Goal: Task Accomplishment & Management: Use online tool/utility

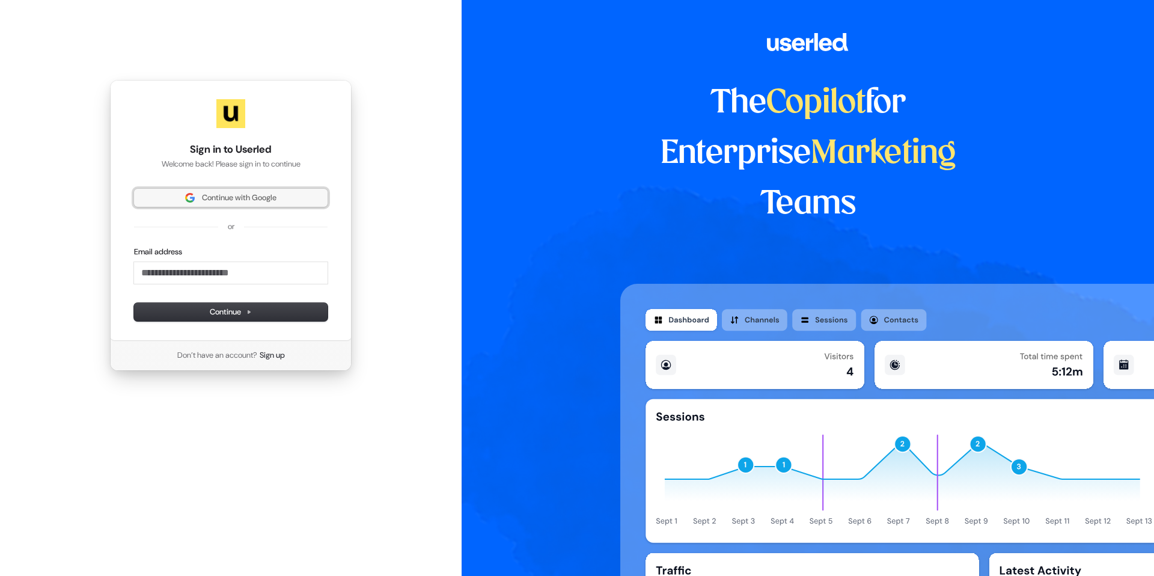
click at [154, 198] on span "Continue with Google" at bounding box center [230, 197] width 179 height 11
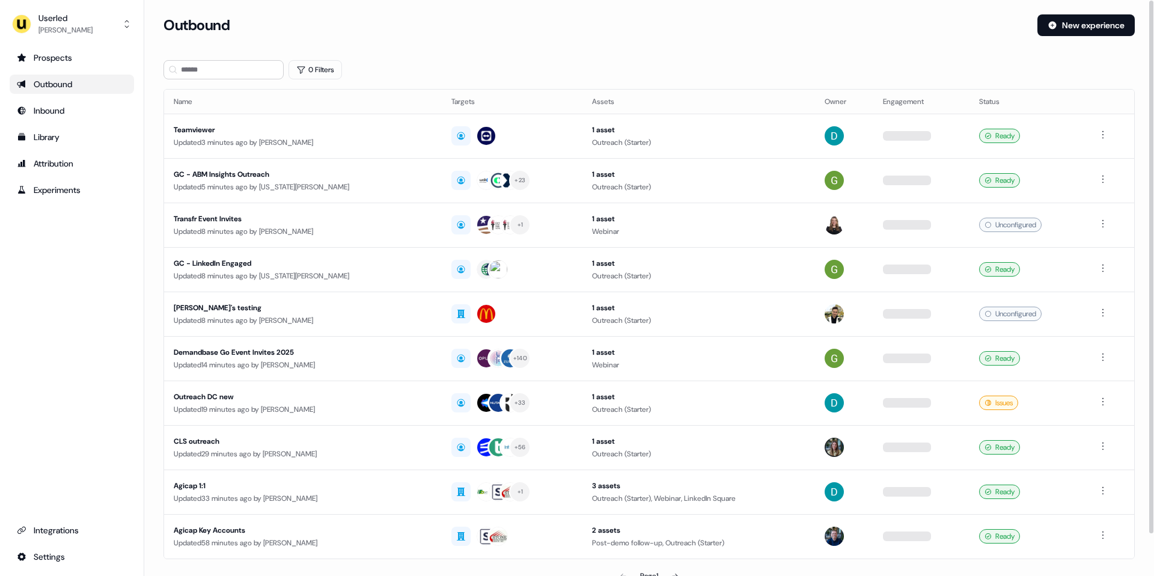
click at [662, 64] on div "0 Filters" at bounding box center [649, 69] width 971 height 19
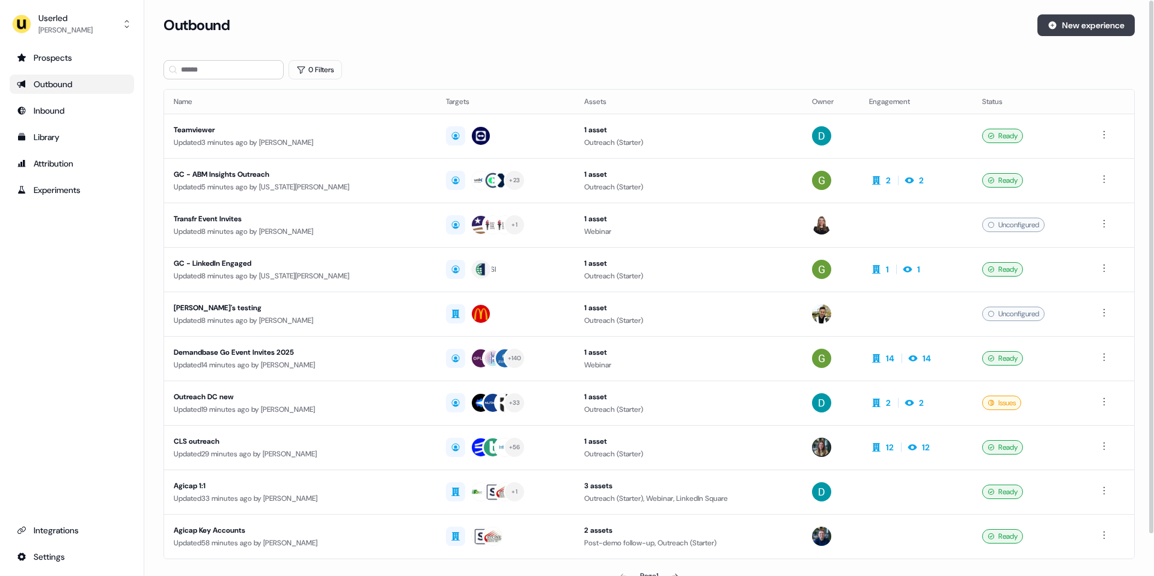
click at [1062, 31] on button "New experience" at bounding box center [1086, 25] width 97 height 22
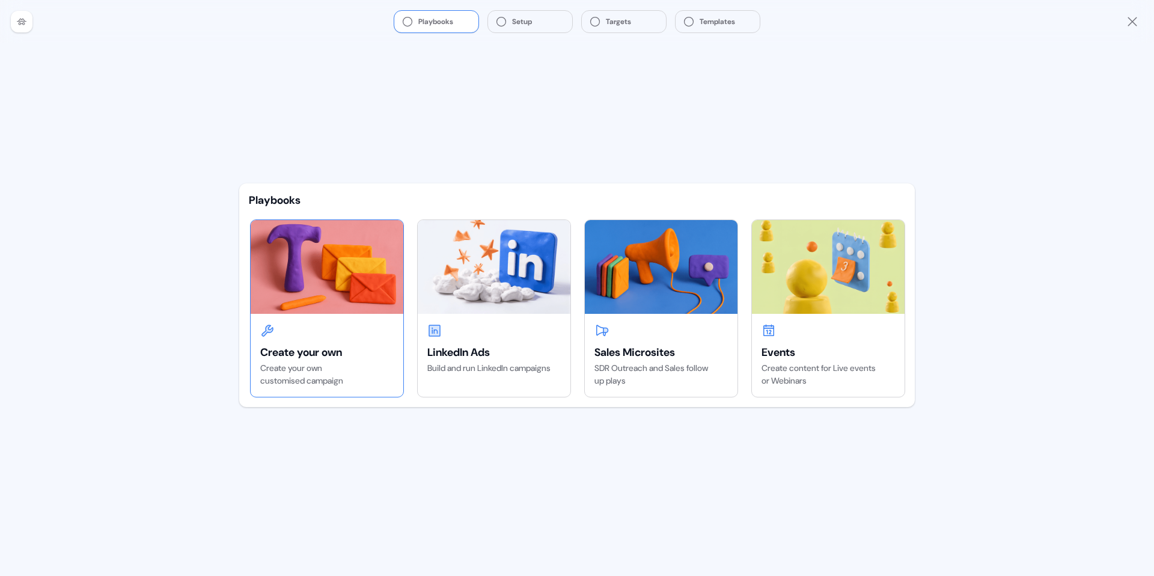
click at [309, 347] on div "Create your own" at bounding box center [326, 352] width 133 height 14
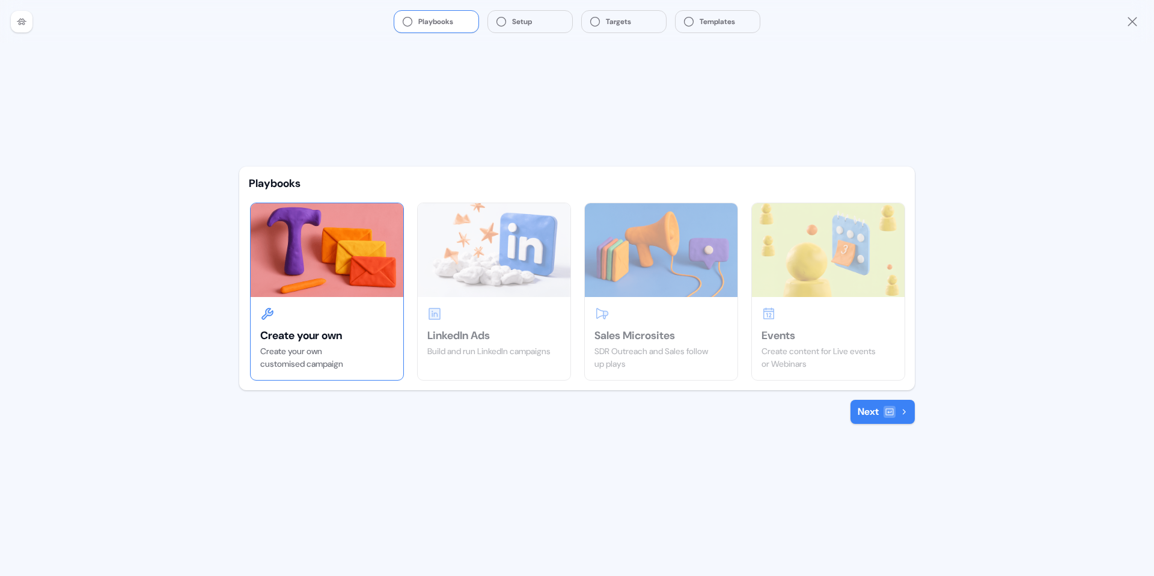
click at [865, 421] on button "Next" at bounding box center [883, 412] width 64 height 24
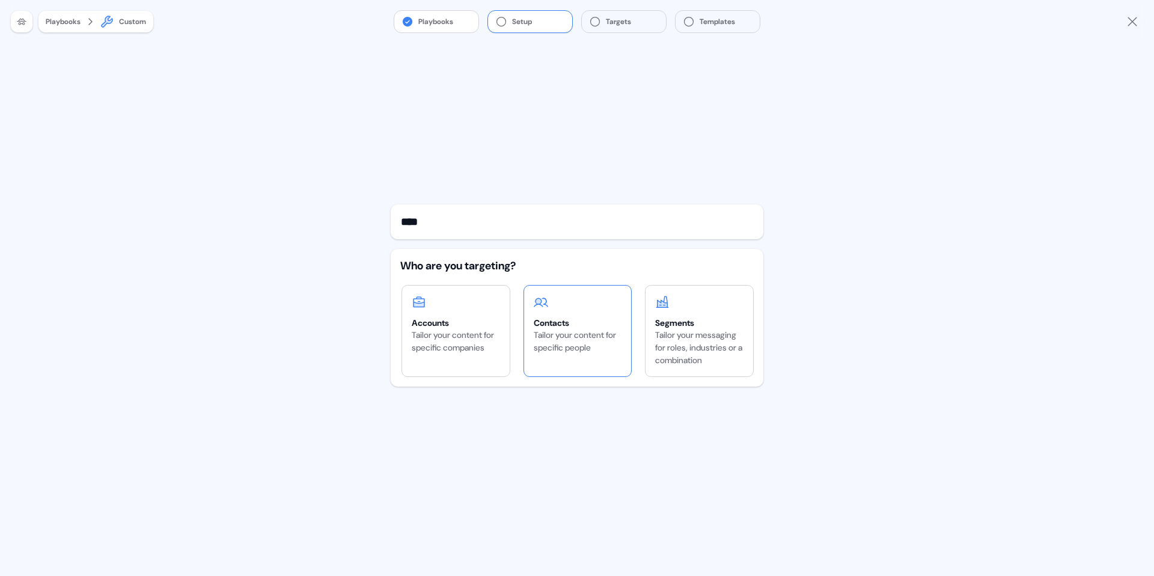
type input "****"
click at [557, 327] on div "Contacts" at bounding box center [578, 323] width 88 height 12
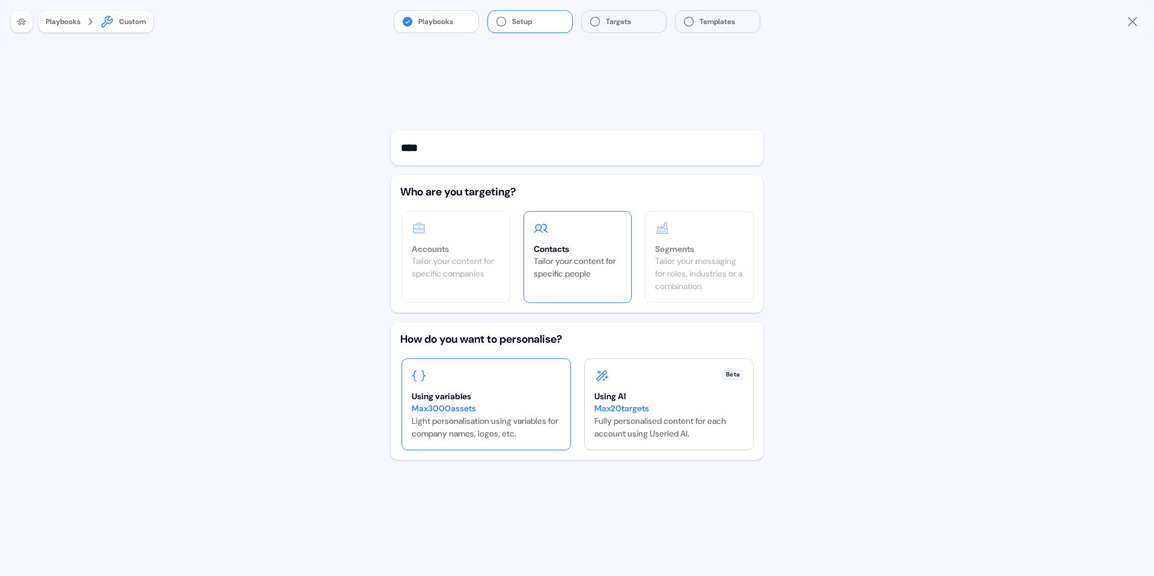
click at [513, 381] on div at bounding box center [486, 375] width 149 height 14
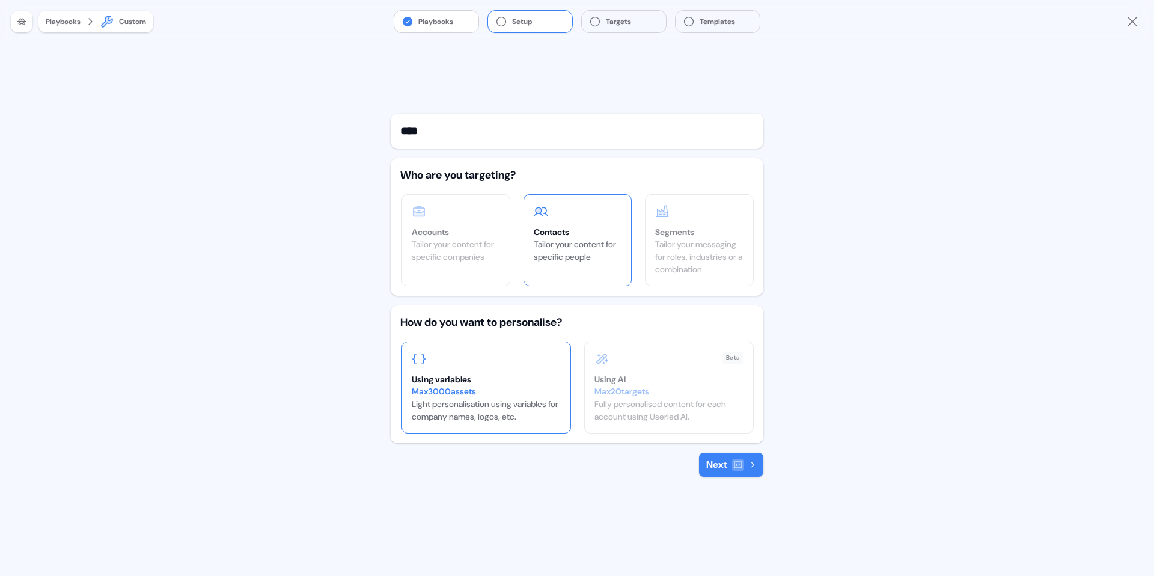
click at [713, 458] on button "Next" at bounding box center [731, 465] width 64 height 24
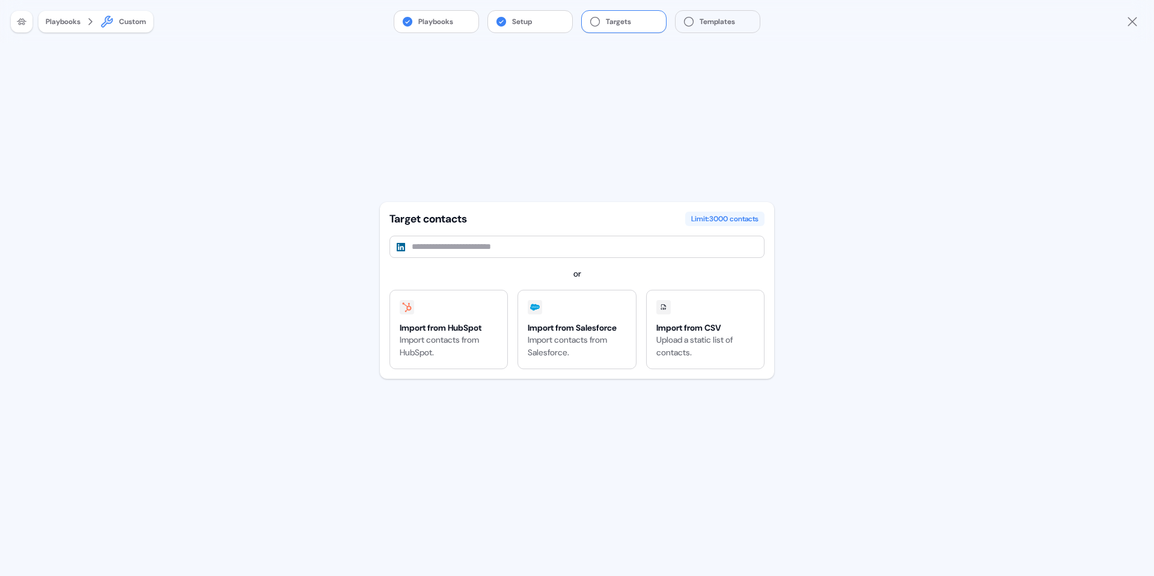
click at [118, 17] on div "Custom" at bounding box center [123, 21] width 46 height 14
click at [79, 35] on div "Playbooks Setup Targets Templates" at bounding box center [577, 21] width 1154 height 43
click at [76, 23] on div "Playbooks" at bounding box center [63, 22] width 35 height 12
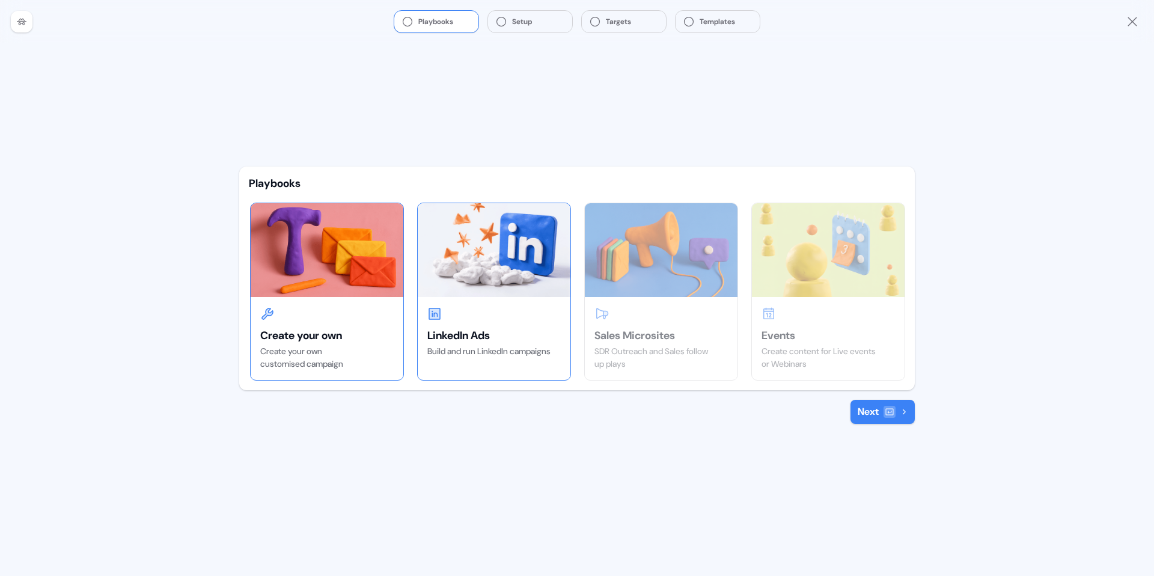
click at [479, 301] on div "LinkedIn Ads Build and run LinkedIn campaigns" at bounding box center [494, 332] width 153 height 70
click at [355, 311] on div at bounding box center [326, 314] width 133 height 14
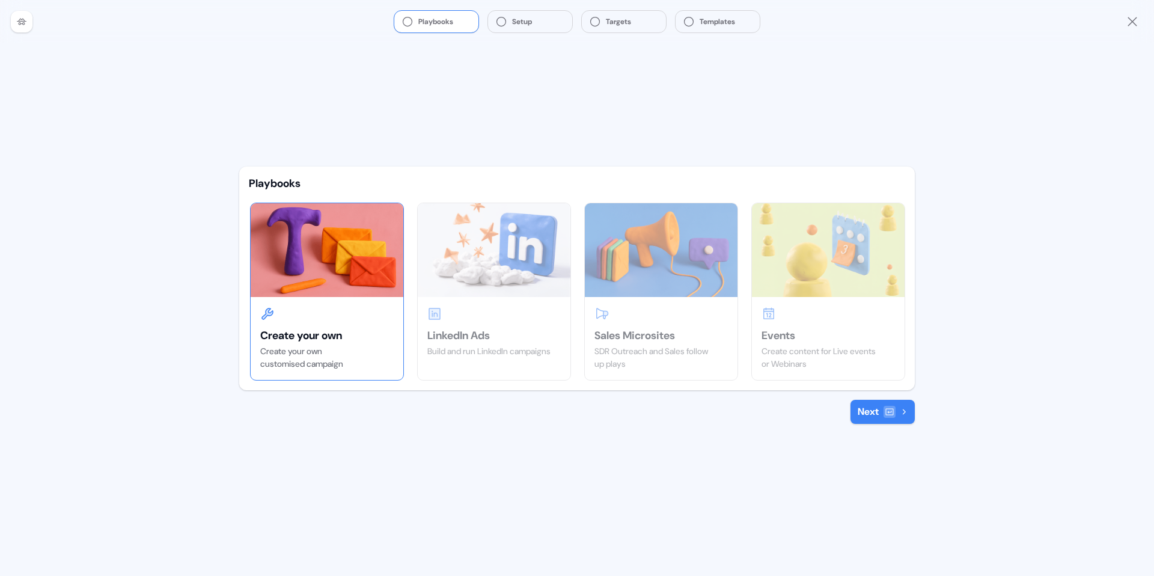
click at [881, 408] on button "Next" at bounding box center [883, 412] width 64 height 24
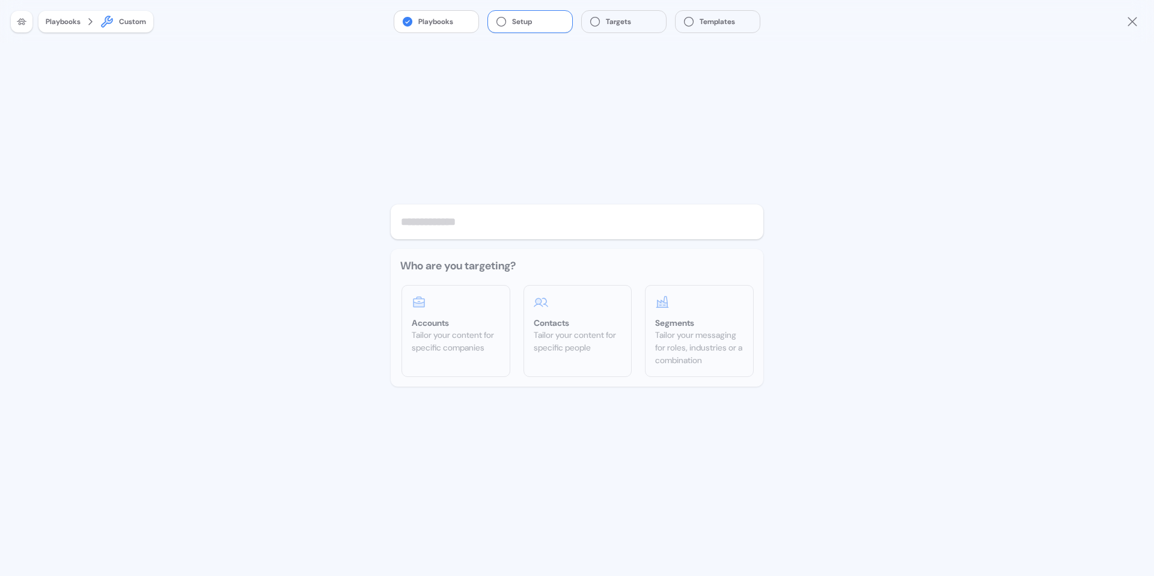
click at [466, 346] on div "Who are you targeting? Accounts Tailor your content for specific companies Cont…" at bounding box center [577, 318] width 373 height 138
click at [525, 237] on input "text" at bounding box center [577, 221] width 373 height 35
type input "****"
click at [477, 328] on div "Accounts" at bounding box center [456, 323] width 88 height 12
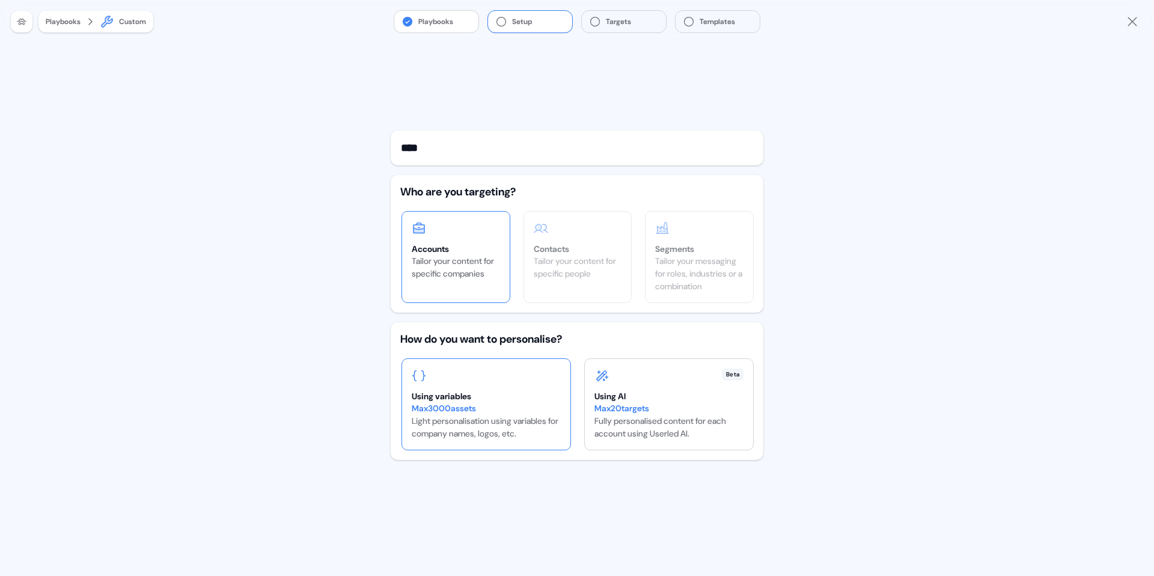
click at [497, 400] on div "Using variables" at bounding box center [486, 396] width 149 height 12
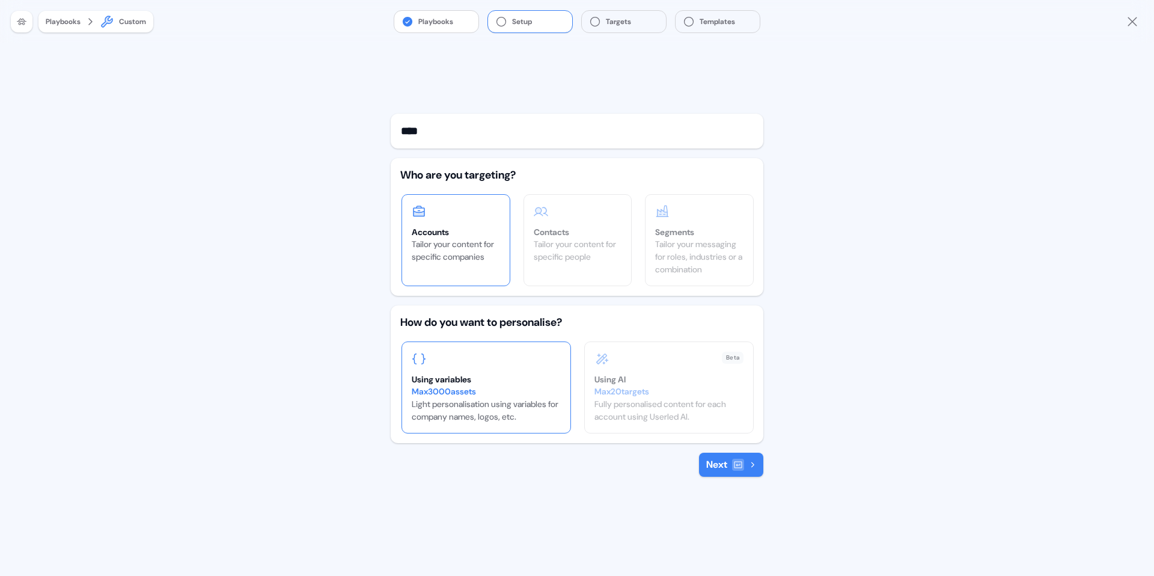
click at [737, 459] on div at bounding box center [738, 465] width 12 height 12
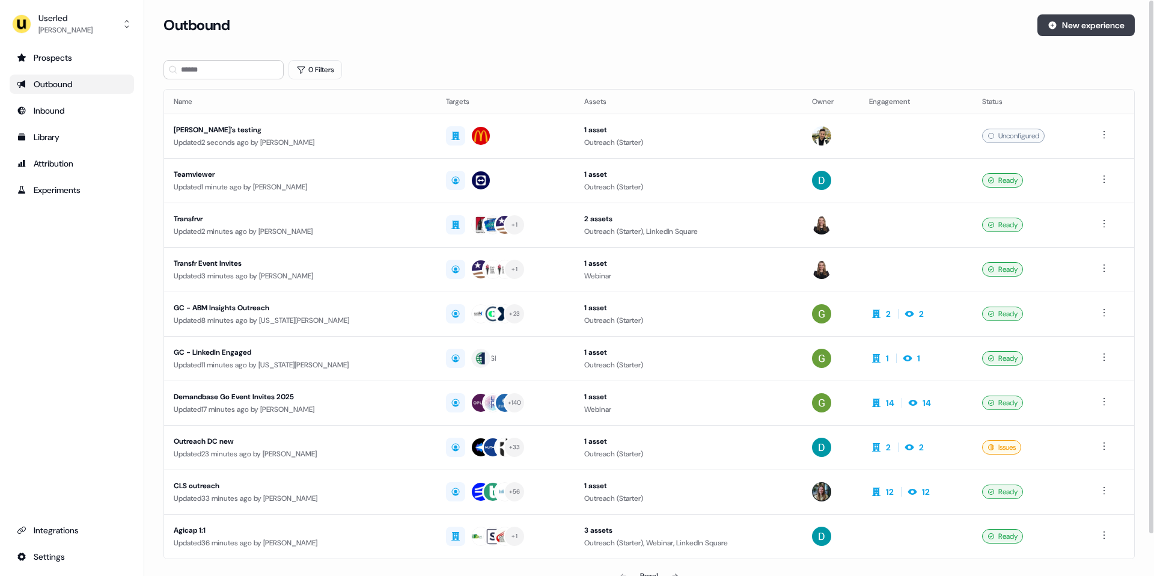
click at [1078, 17] on button "New experience" at bounding box center [1086, 25] width 97 height 22
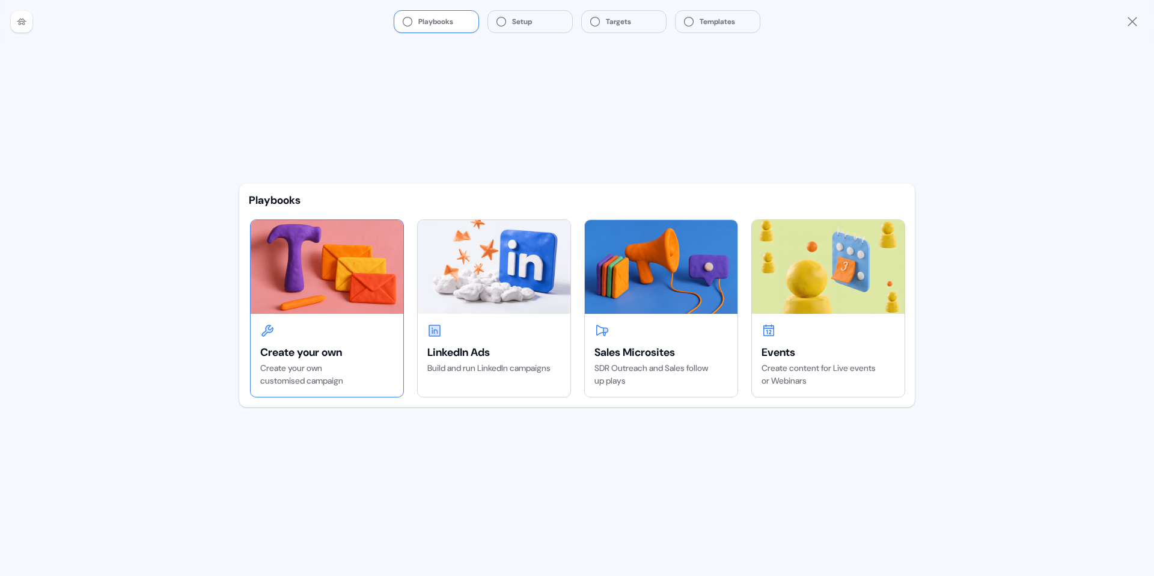
click at [305, 322] on div "Create your own Create your own customised campaign" at bounding box center [327, 355] width 153 height 83
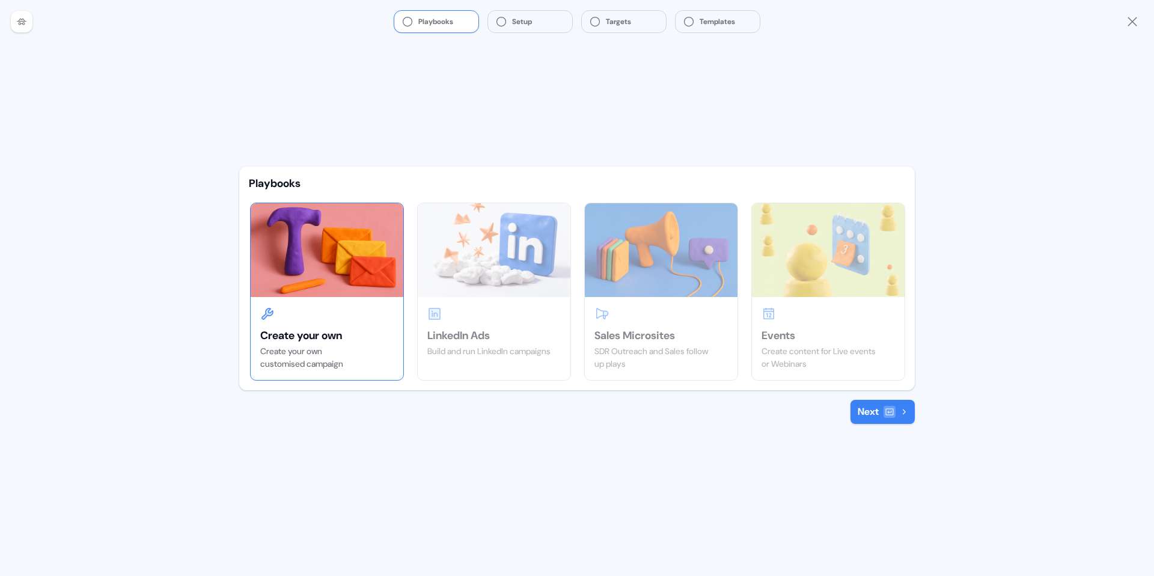
click at [312, 331] on div "Create your own" at bounding box center [326, 335] width 133 height 14
click at [880, 406] on button "Next" at bounding box center [883, 412] width 64 height 24
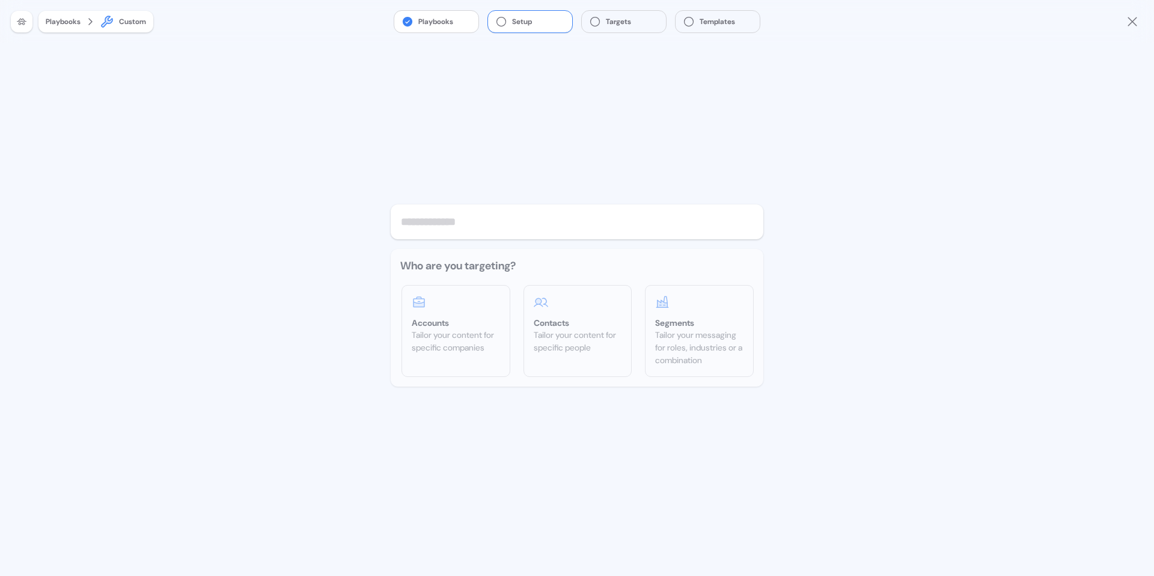
click at [415, 271] on div "Who are you targeting? Accounts Tailor your content for specific companies Cont…" at bounding box center [577, 318] width 373 height 138
drag, startPoint x: 398, startPoint y: 263, endPoint x: 537, endPoint y: 263, distance: 139.5
click at [537, 263] on div "Who are you targeting? Accounts Tailor your content for specific companies Cont…" at bounding box center [577, 318] width 373 height 138
copy div "Who are you targeting?"
click at [472, 335] on div "Tailor your content for specific companies" at bounding box center [456, 341] width 88 height 25
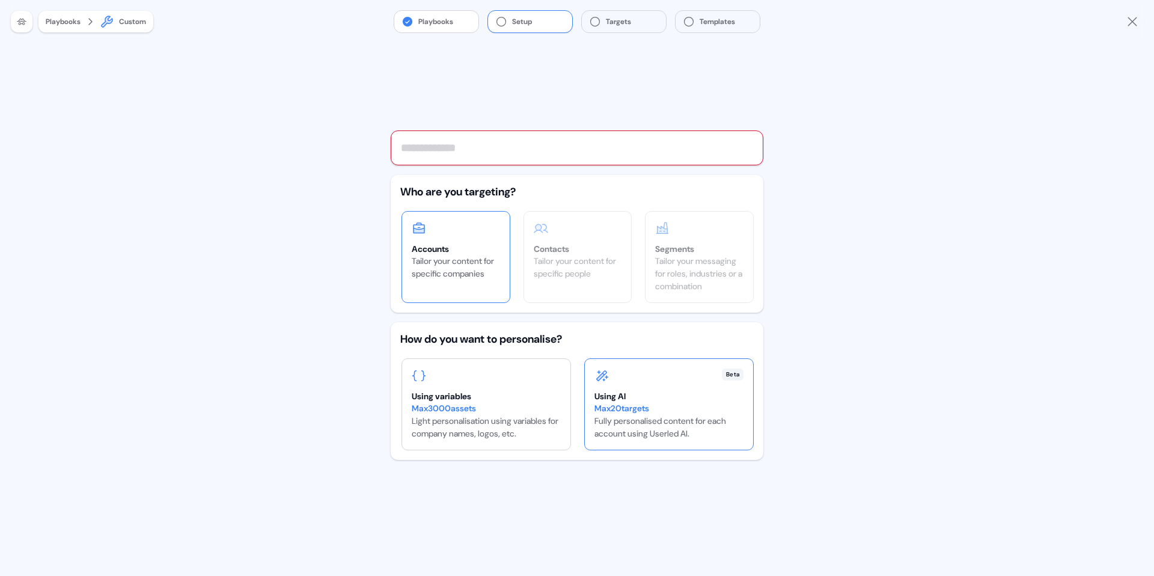
click at [608, 402] on div "Using AI" at bounding box center [669, 396] width 149 height 12
click at [520, 381] on div at bounding box center [486, 375] width 149 height 14
click at [445, 149] on input "text" at bounding box center [577, 147] width 373 height 35
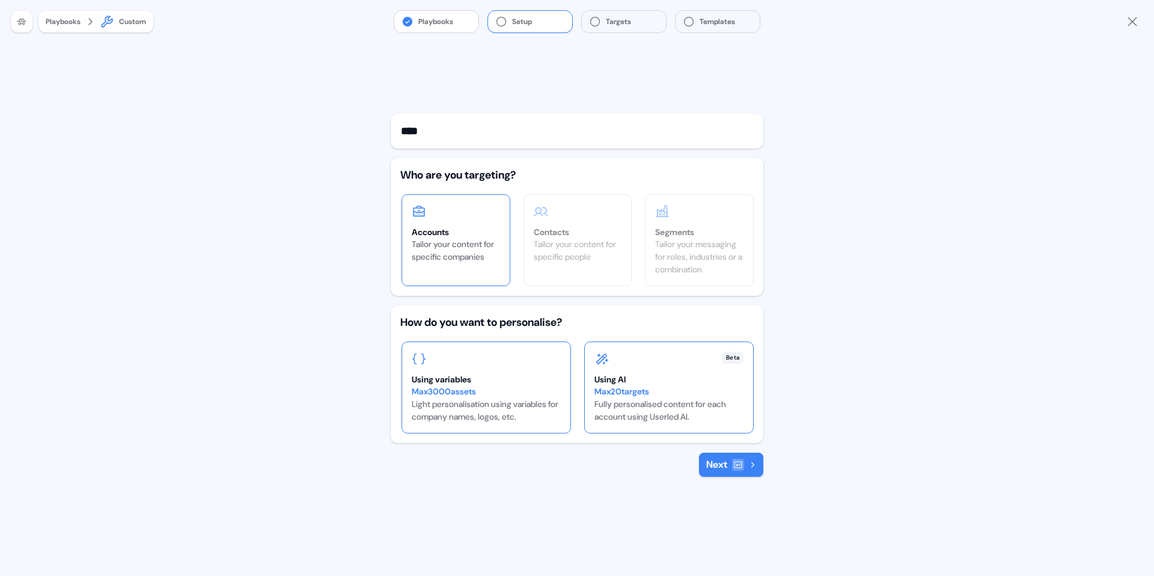
type input "****"
click at [641, 385] on div "Using AI Max 20 targets Fully personalised content for each account using Userl…" at bounding box center [669, 398] width 149 height 50
click at [625, 402] on div "Max 20 targets Fully personalised content for each account using Userled AI." at bounding box center [669, 404] width 149 height 38
click at [485, 378] on div "Using variables" at bounding box center [486, 379] width 149 height 12
